Goal: Information Seeking & Learning: Learn about a topic

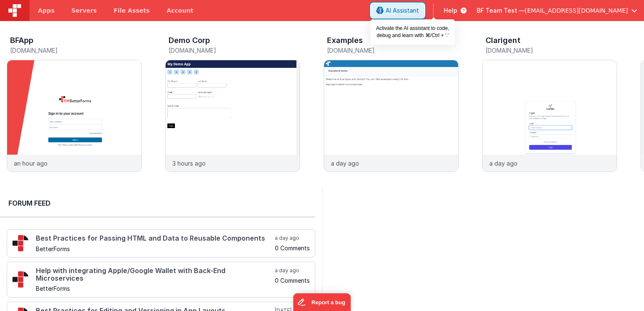
click at [421, 12] on button "AI Assistant" at bounding box center [398, 10] width 54 height 14
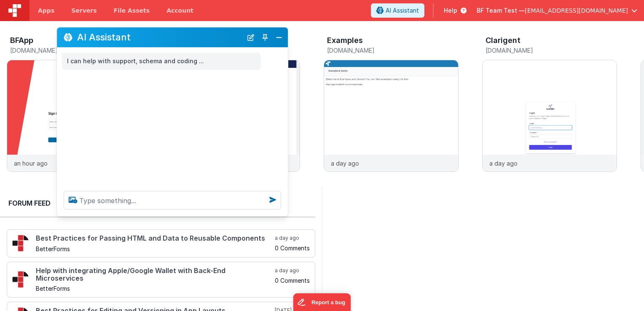
drag, startPoint x: 138, startPoint y: 131, endPoint x: 188, endPoint y: 43, distance: 101.3
click at [188, 43] on div "AI Assistant" at bounding box center [172, 37] width 231 height 20
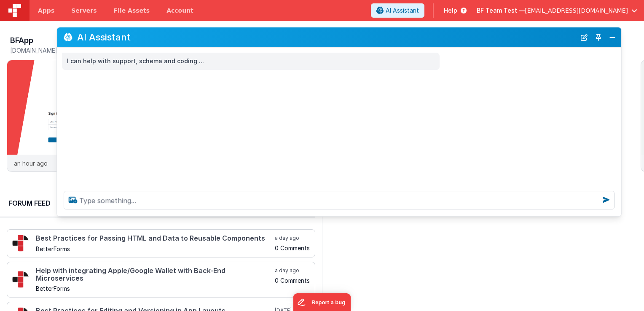
drag, startPoint x: 284, startPoint y: 69, endPoint x: 618, endPoint y: 79, distance: 333.5
click at [618, 79] on div "I can help with support, schema and coding ..." at bounding box center [339, 116] width 564 height 137
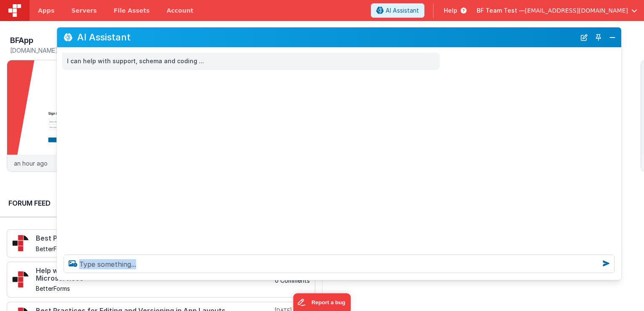
drag, startPoint x: 522, startPoint y: 215, endPoint x: 526, endPoint y: 279, distance: 64.2
click at [526, 279] on div at bounding box center [339, 264] width 564 height 32
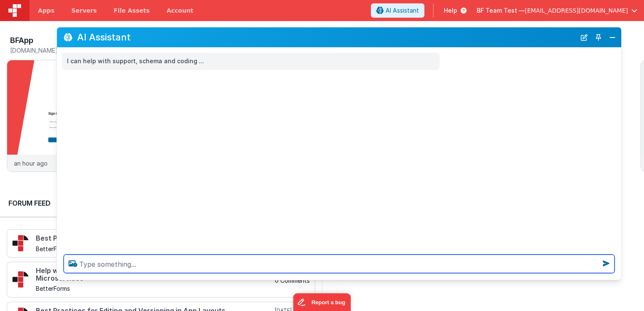
click at [433, 265] on textarea at bounding box center [339, 264] width 551 height 19
type textarea "give me [DATE] live videos on how I can use AI better and more productivly"
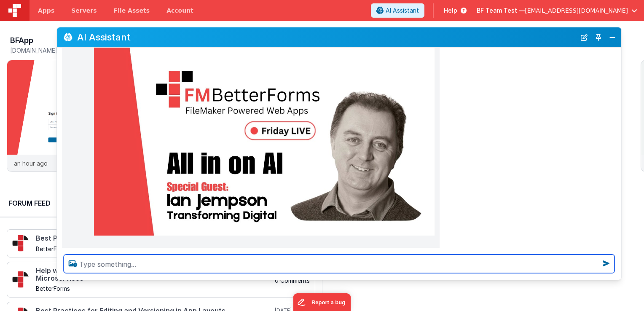
scroll to position [116, 0]
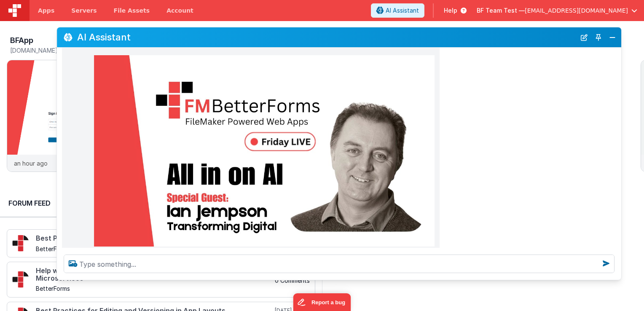
click at [268, 153] on img at bounding box center [264, 151] width 341 height 192
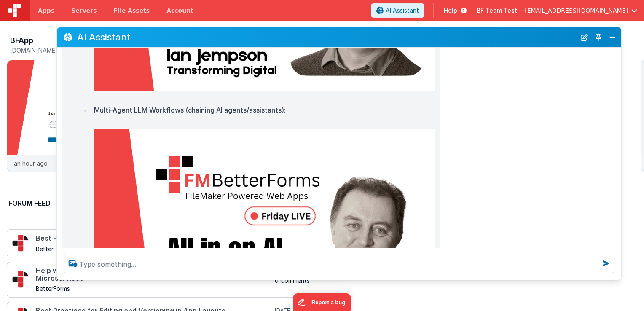
scroll to position [285, 0]
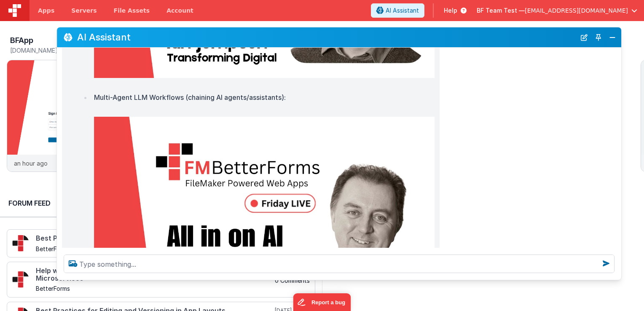
click at [277, 180] on img at bounding box center [264, 213] width 341 height 192
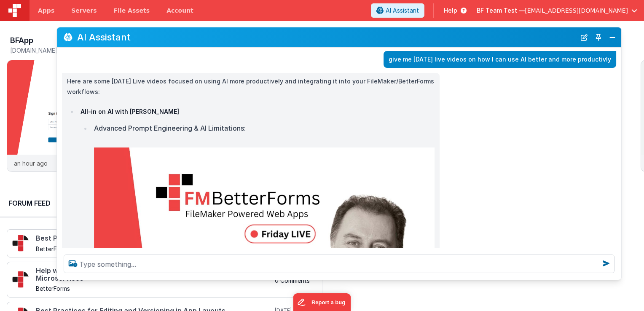
scroll to position [126, 0]
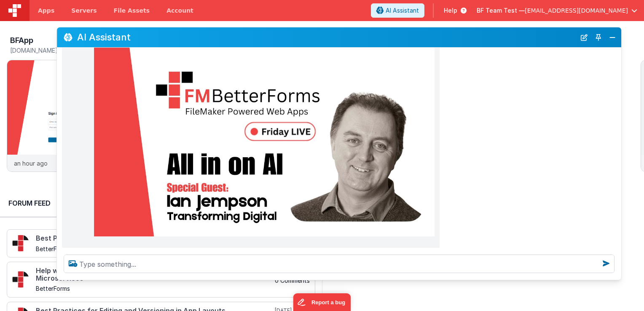
click at [190, 150] on img at bounding box center [264, 141] width 341 height 192
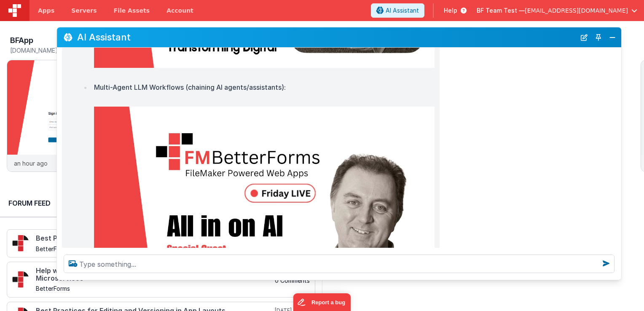
click at [210, 185] on img at bounding box center [264, 203] width 341 height 192
click at [610, 43] on button "Close" at bounding box center [612, 38] width 11 height 12
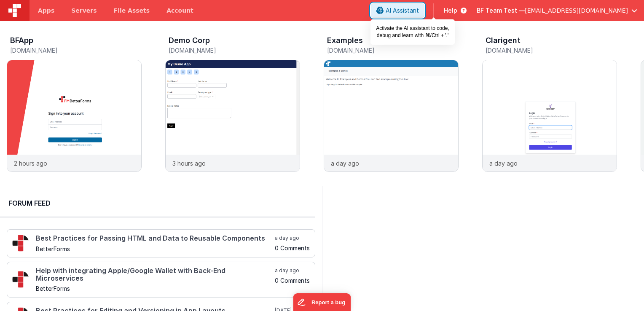
click at [384, 11] on icon at bounding box center [380, 11] width 8 height 0
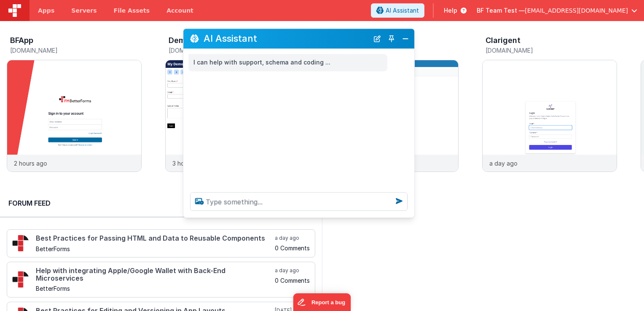
drag, startPoint x: 161, startPoint y: 127, endPoint x: 337, endPoint y: 40, distance: 196.2
click at [337, 40] on h2 "AI Assistant" at bounding box center [286, 39] width 165 height 10
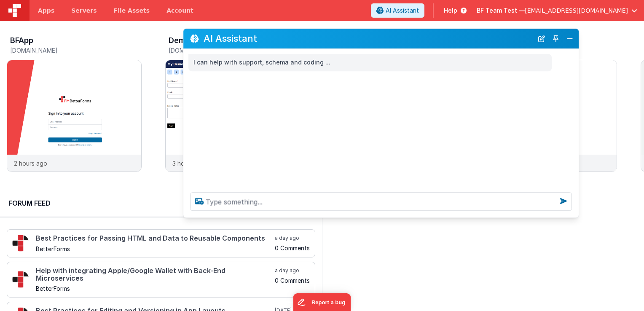
drag, startPoint x: 413, startPoint y: 68, endPoint x: 614, endPoint y: 83, distance: 201.6
click at [579, 83] on div "I can help with support, schema and coding ..." at bounding box center [380, 117] width 395 height 137
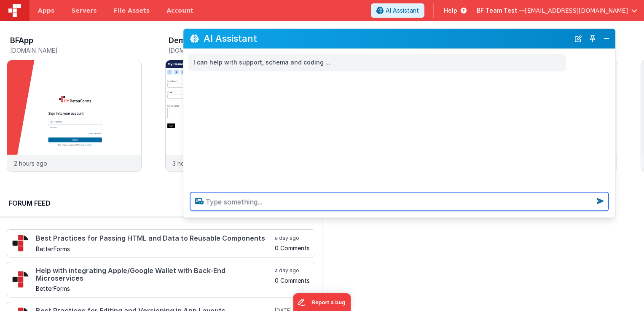
click at [402, 194] on textarea at bounding box center [399, 201] width 418 height 19
type textarea "i want to catch up [DATE] lives"
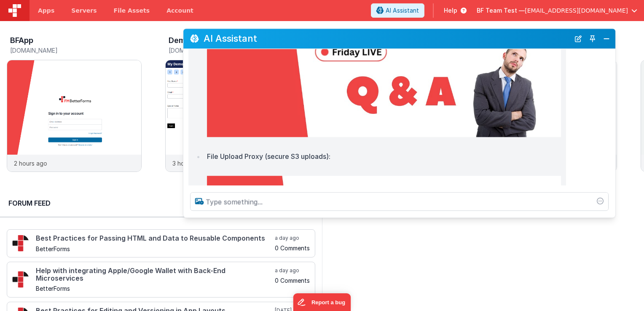
scroll to position [236, 0]
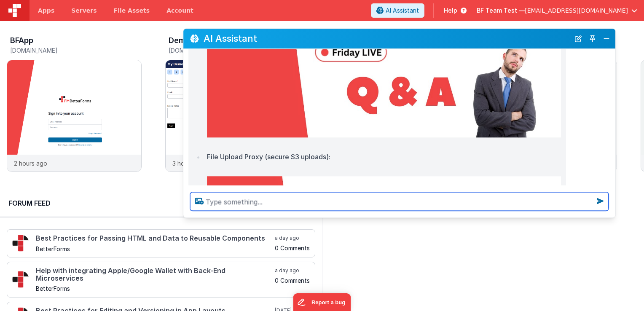
click at [390, 201] on textarea at bounding box center [399, 201] width 418 height 19
type textarea "hot topics for the new DND editor"
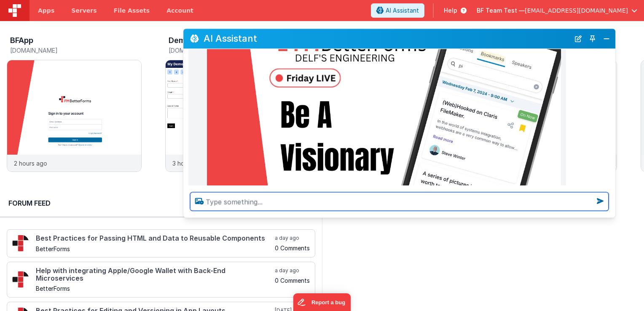
scroll to position [4600, 0]
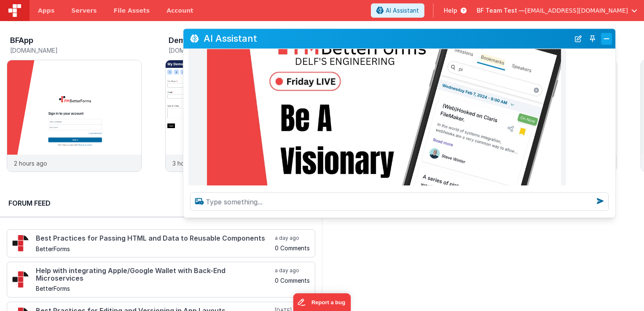
click at [607, 39] on button "Close" at bounding box center [606, 39] width 11 height 12
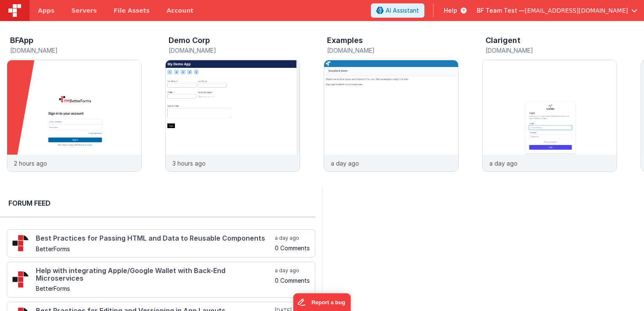
click at [457, 7] on span "Help" at bounding box center [450, 10] width 13 height 8
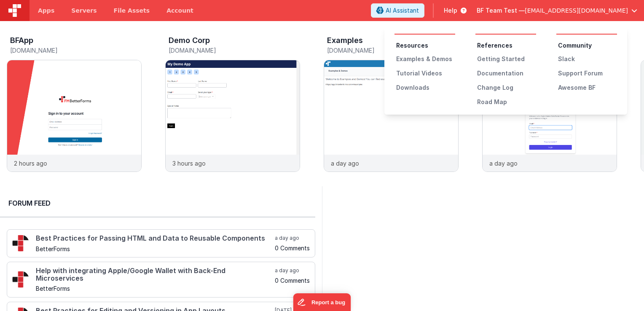
click at [359, 13] on button at bounding box center [322, 155] width 644 height 311
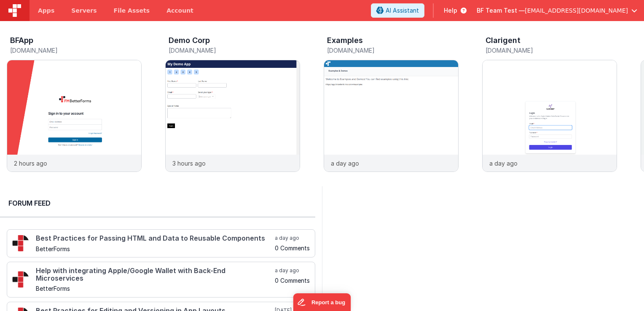
click at [457, 11] on span "Help" at bounding box center [450, 10] width 13 height 8
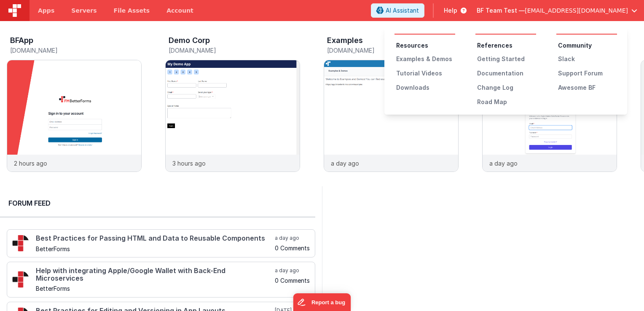
click at [369, 16] on button at bounding box center [322, 155] width 644 height 311
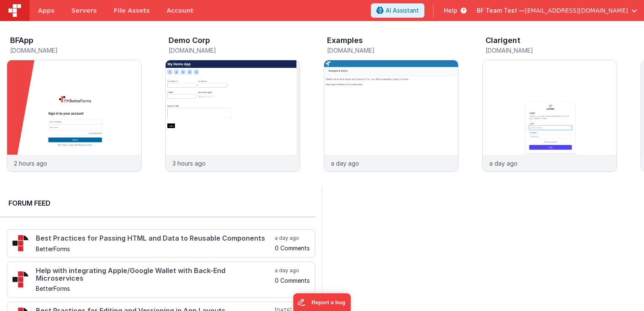
drag, startPoint x: 299, startPoint y: 21, endPoint x: 313, endPoint y: 29, distance: 15.8
click at [313, 29] on div "BFApp [DOMAIN_NAME] 2 hours ago Demo Corp [DOMAIN_NAME] 3 hours ago Examples [D…" at bounding box center [322, 103] width 644 height 165
